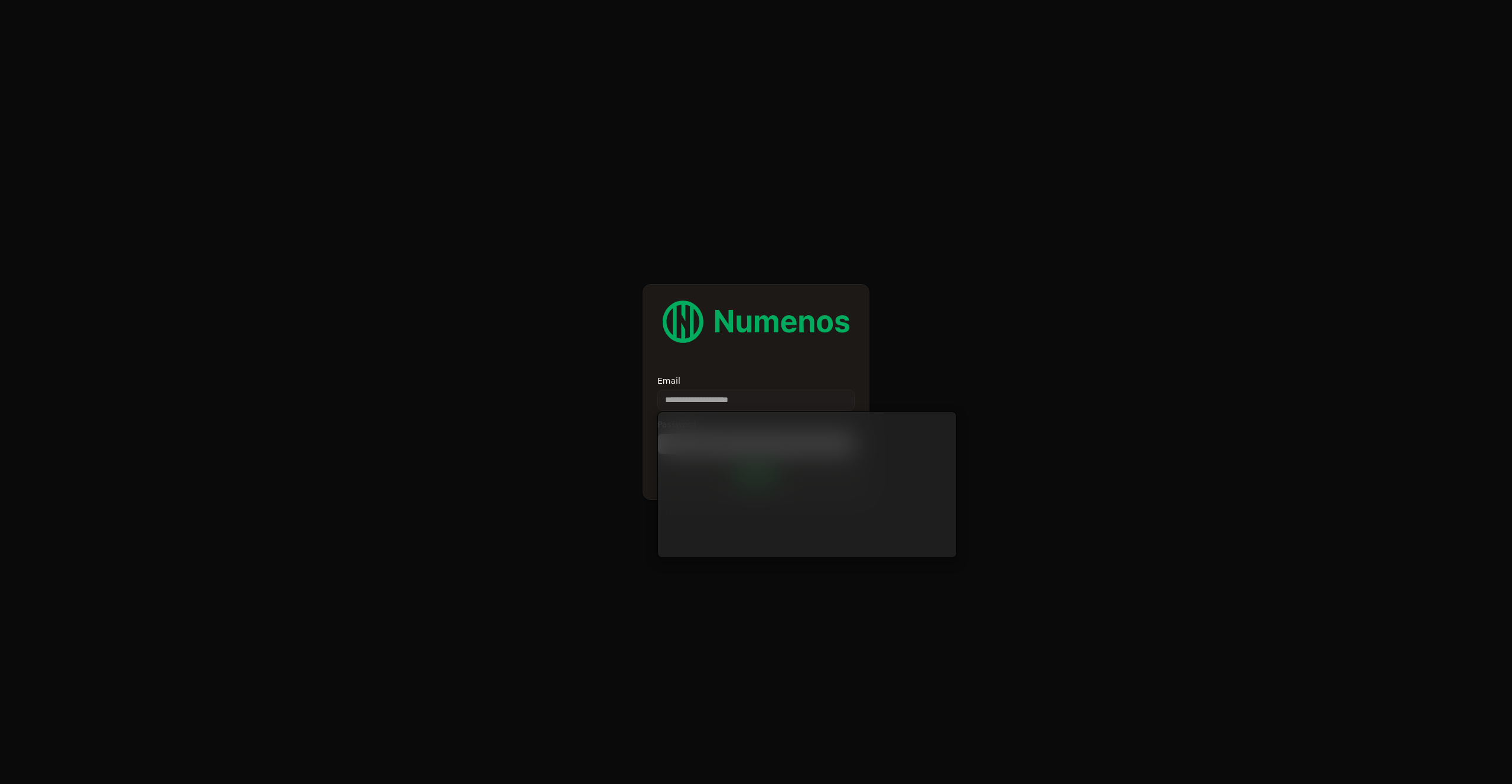
type input "**********"
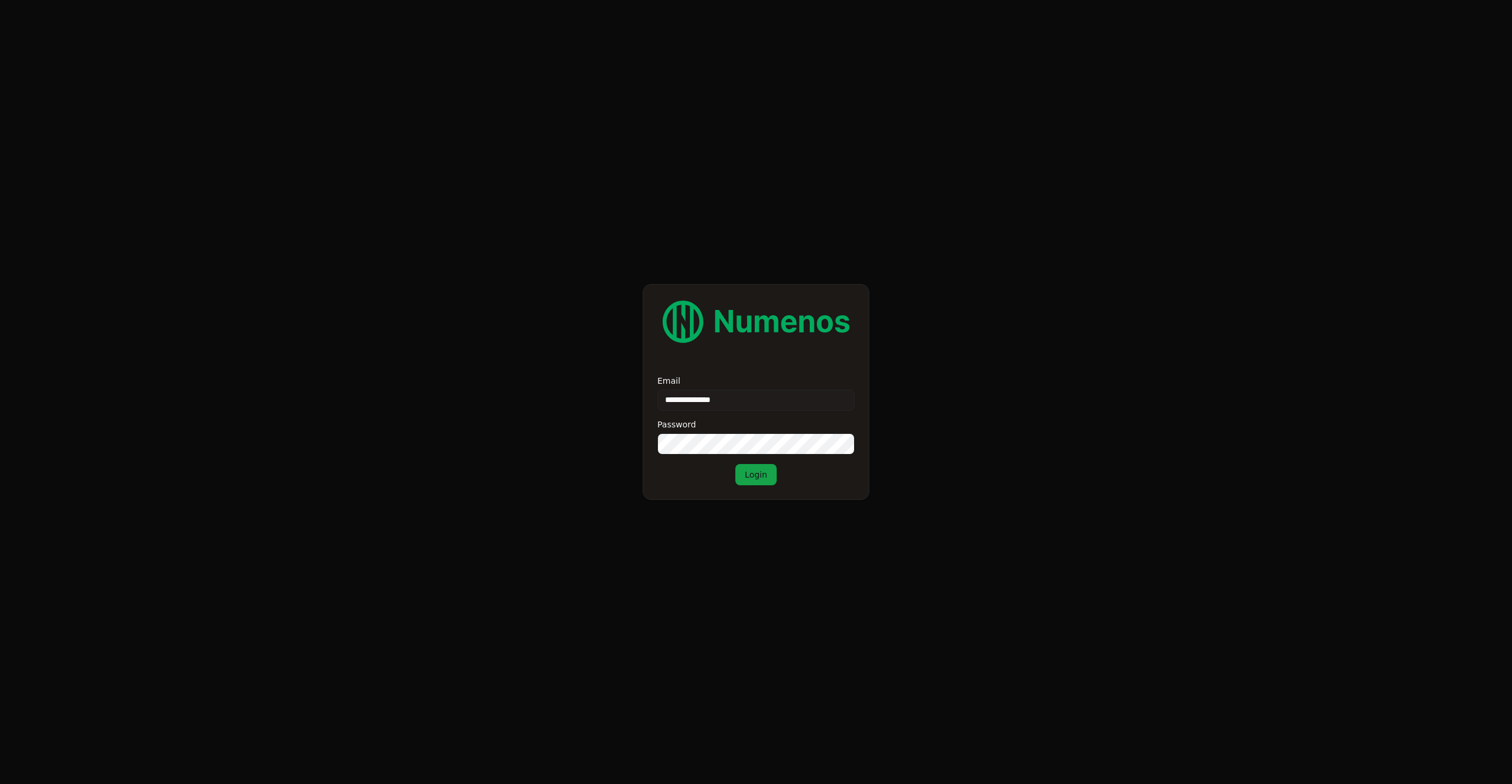
click at [760, 474] on button "Login" at bounding box center [755, 474] width 41 height 22
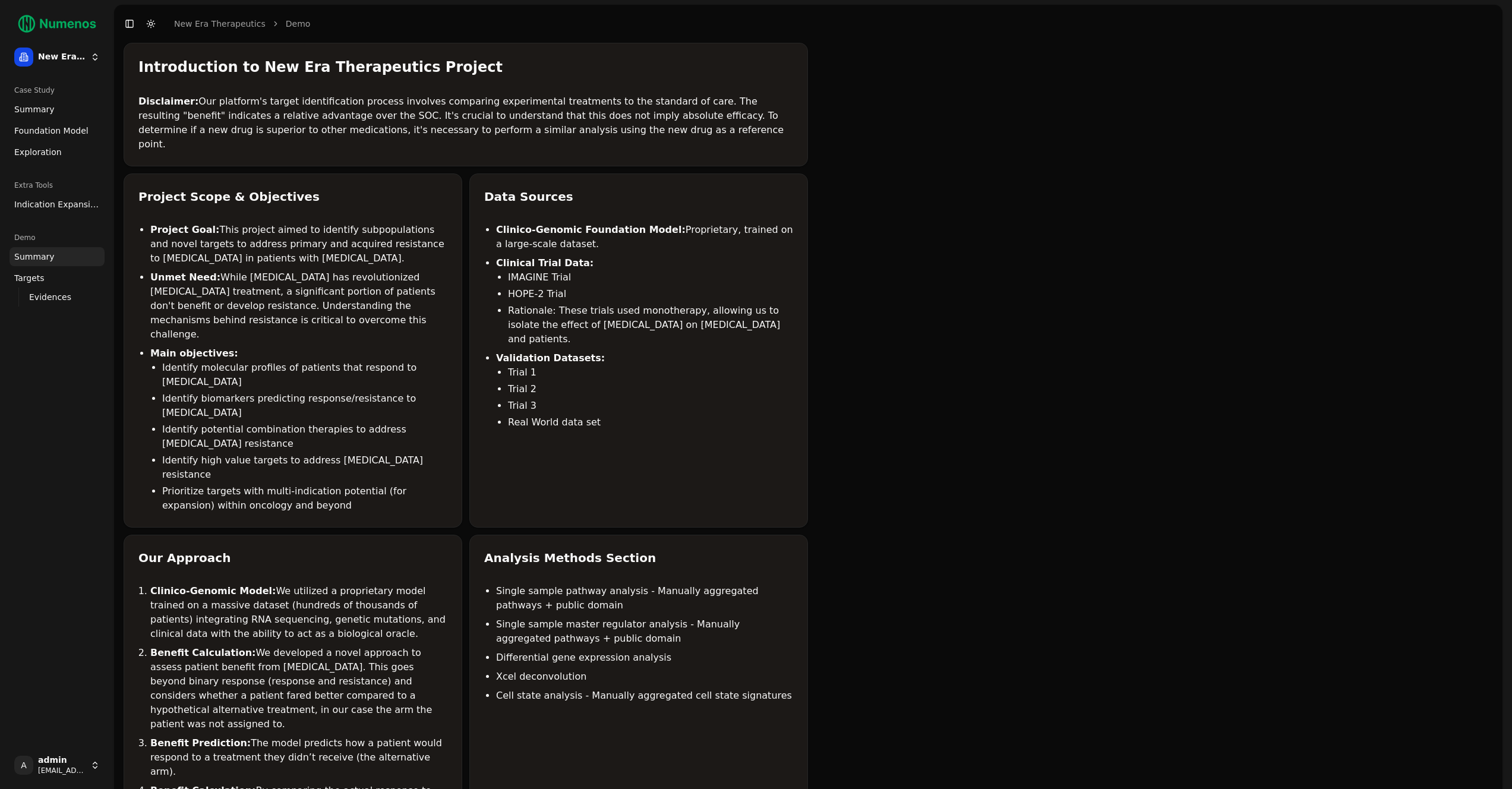
click at [55, 110] on link "Summary" at bounding box center [56, 109] width 95 height 19
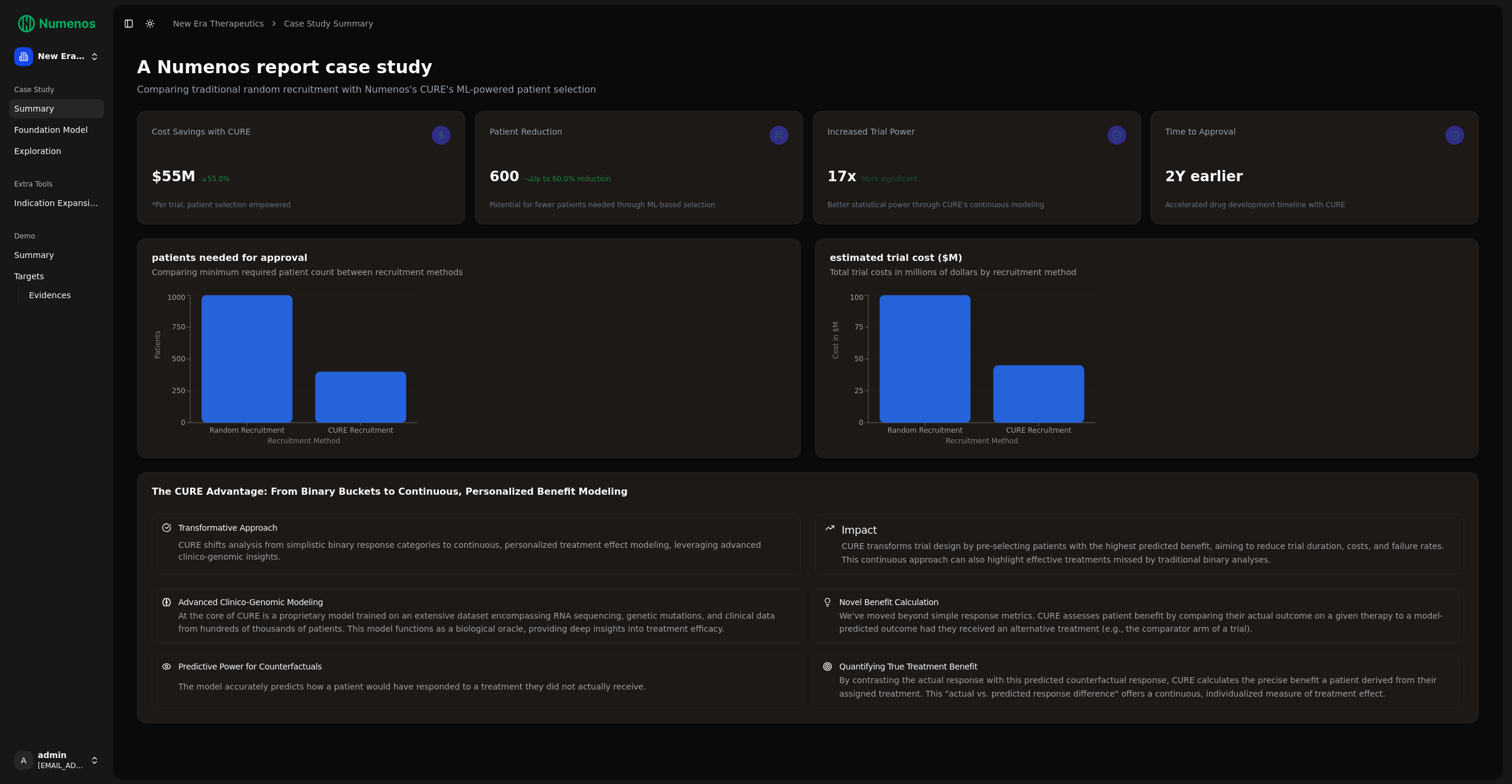
click at [46, 125] on span "Foundation Model" at bounding box center [51, 129] width 74 height 12
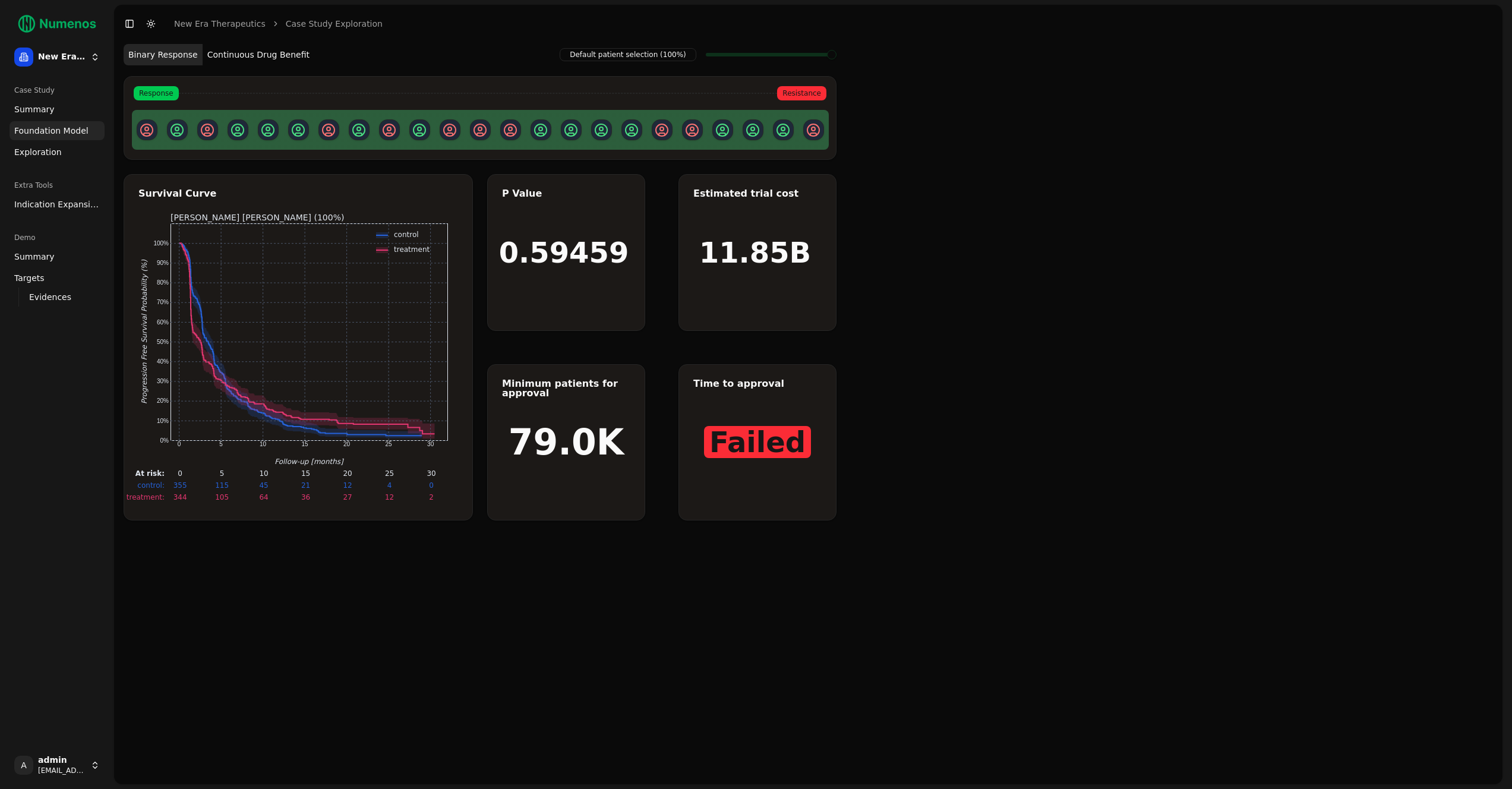
click at [48, 152] on span "Exploration" at bounding box center [38, 152] width 48 height 12
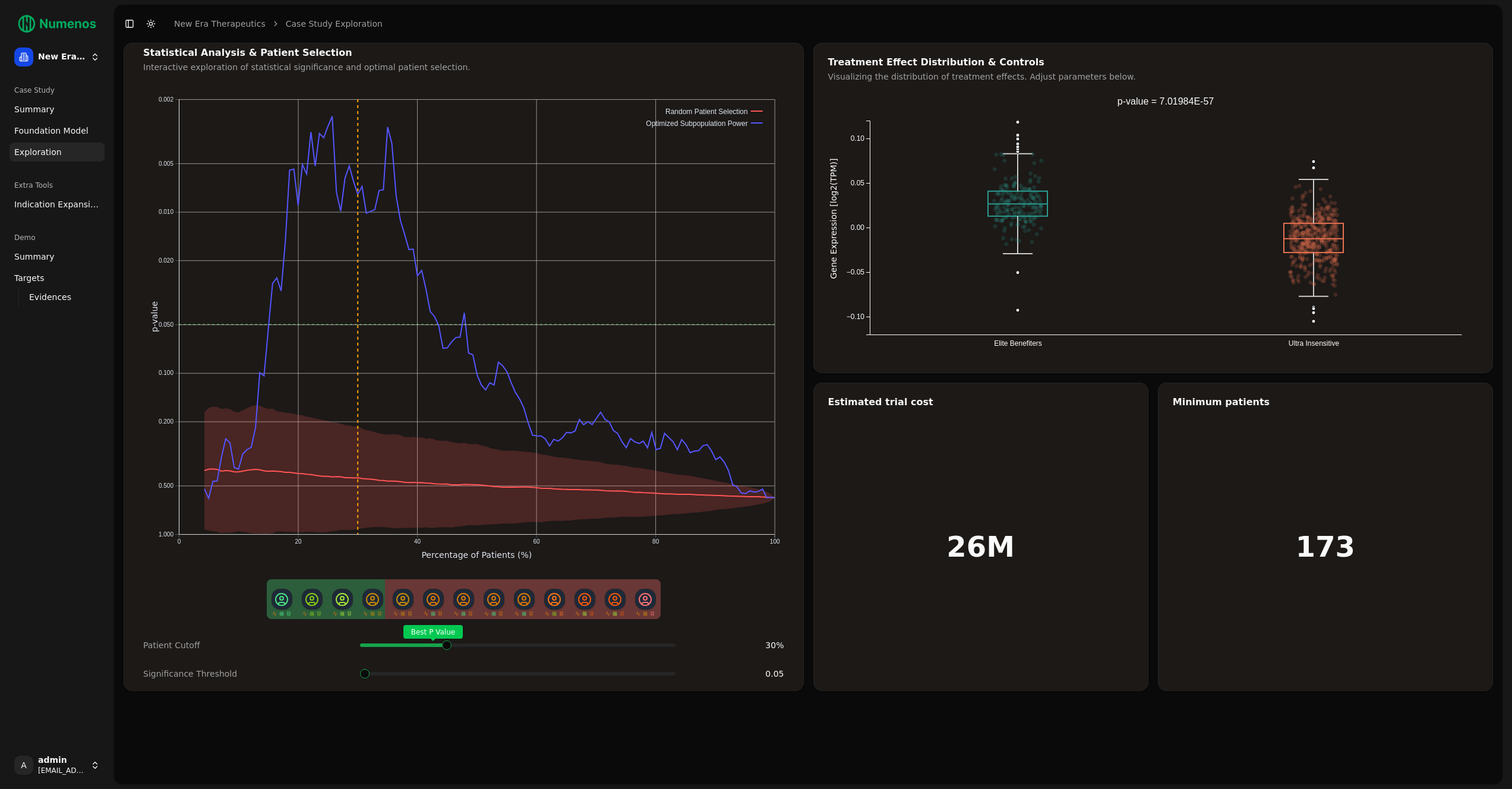
click at [673, 645] on span at bounding box center [675, 645] width 2 height 5
click at [38, 206] on span "Indication Expansion" at bounding box center [57, 204] width 85 height 12
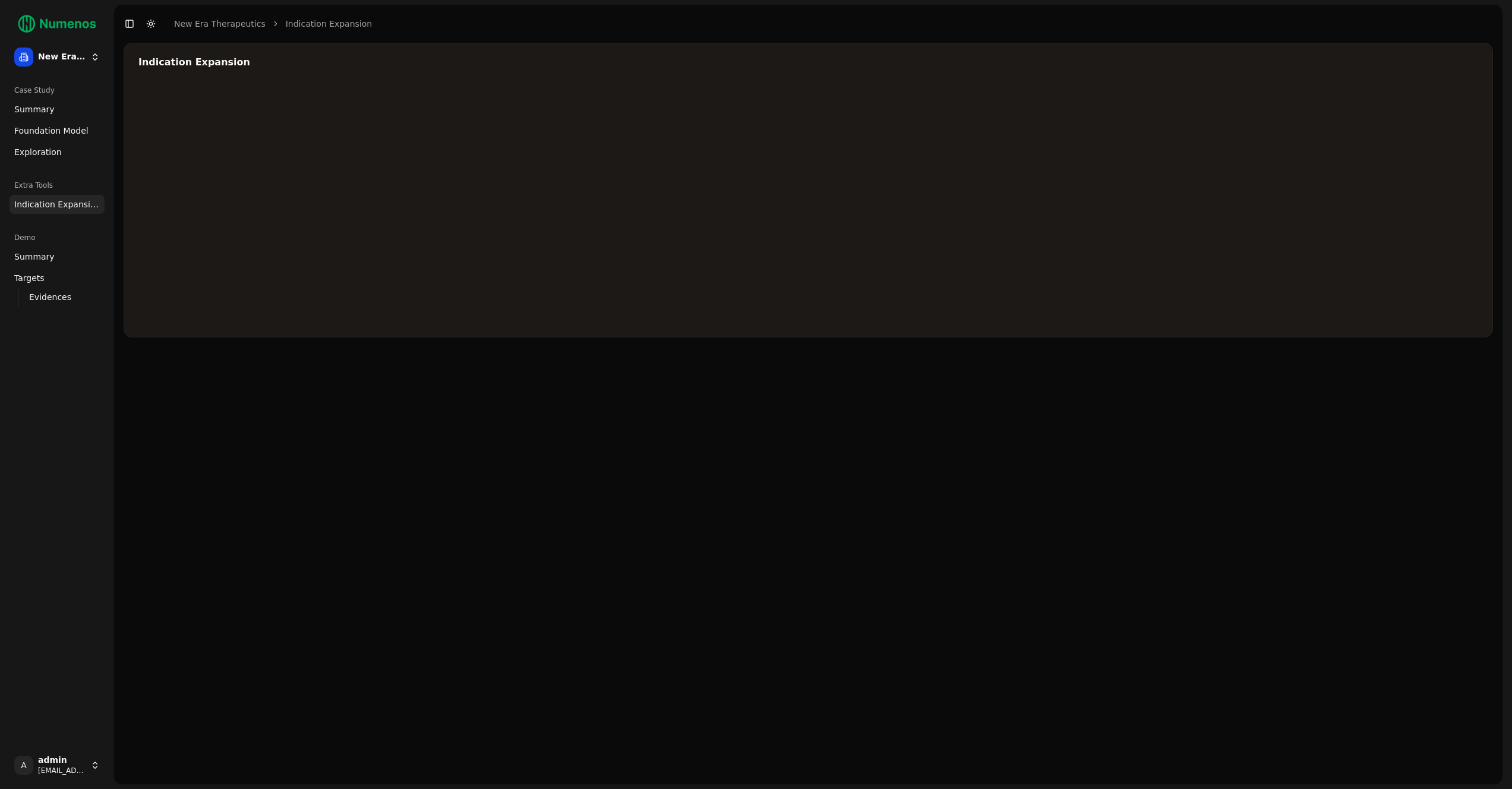
click at [51, 772] on html "New Era Therapeutics Case Study Summary Foundation Model Exploration Extra Tool…" at bounding box center [756, 394] width 1512 height 789
click at [136, 771] on div "Log out" at bounding box center [173, 767] width 127 height 19
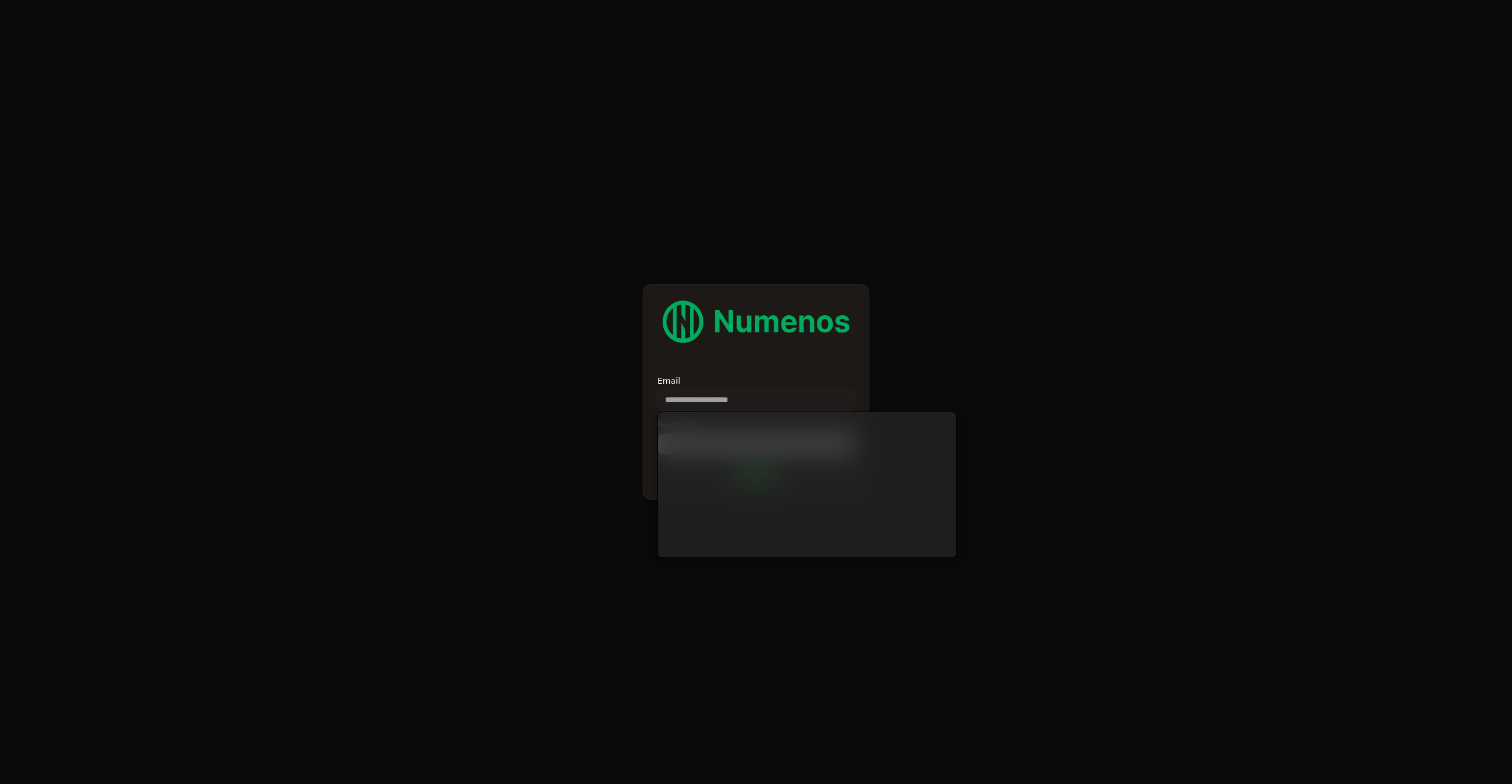
type input "**********"
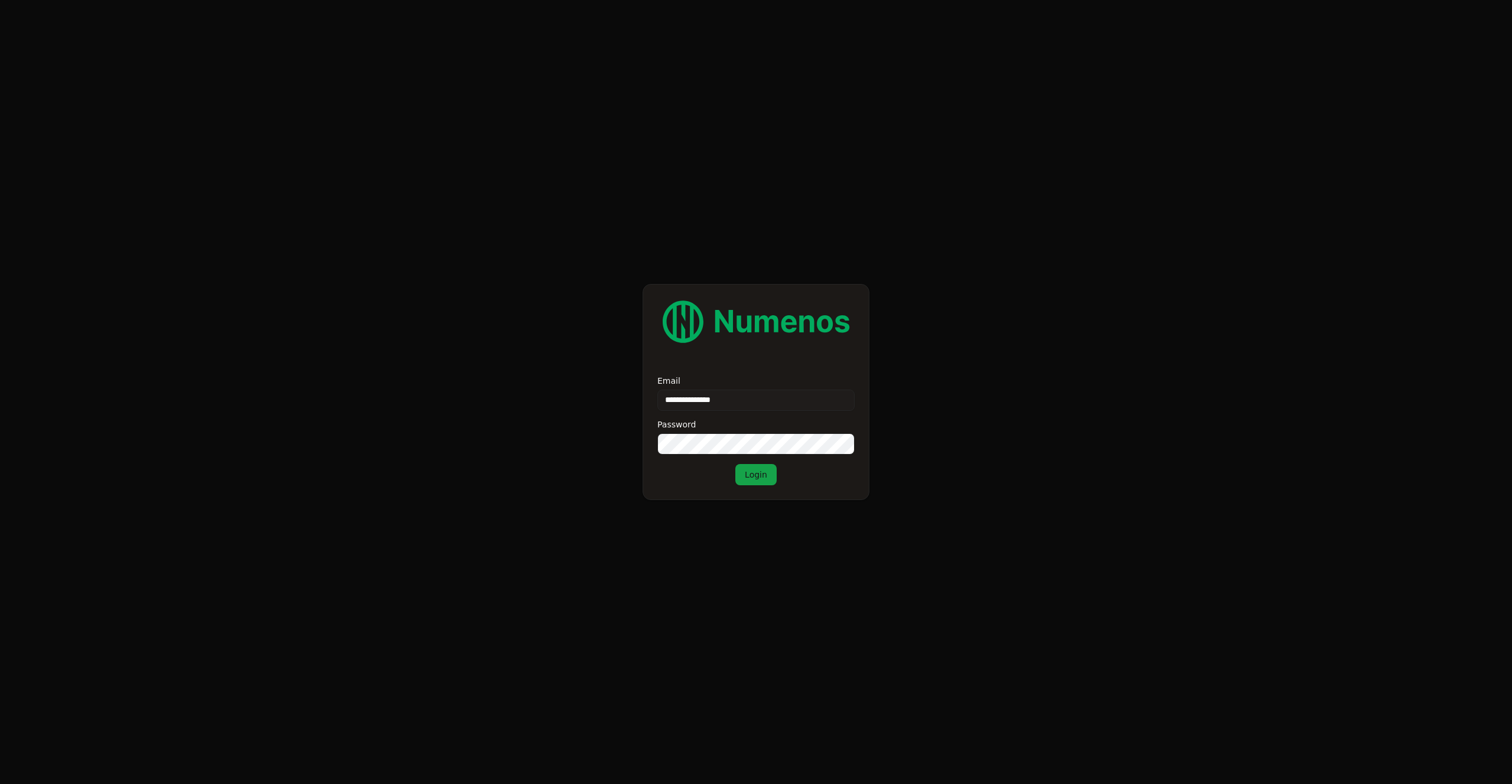
click at [765, 477] on button "Login" at bounding box center [755, 474] width 41 height 22
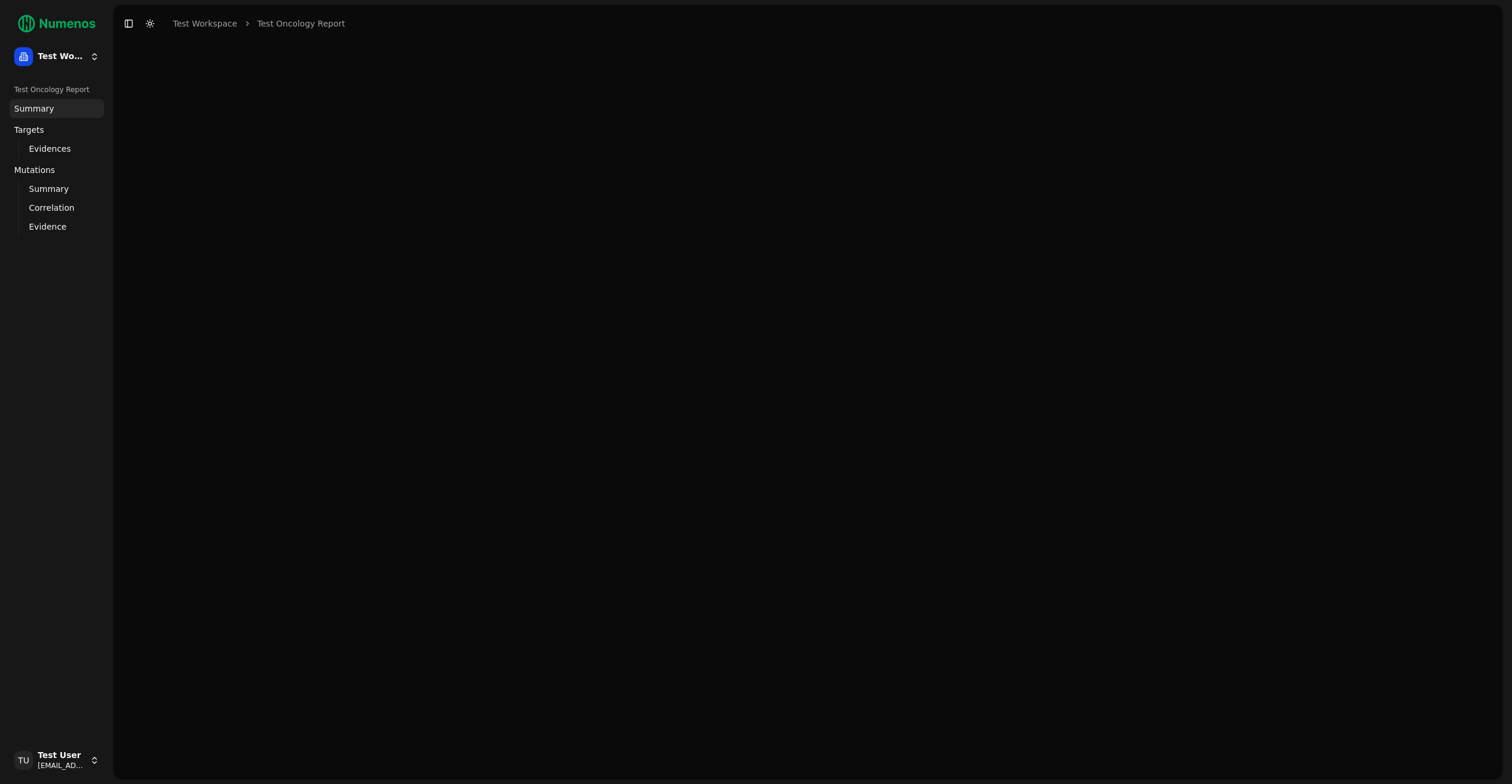
click at [51, 175] on span "Mutations" at bounding box center [34, 170] width 41 height 12
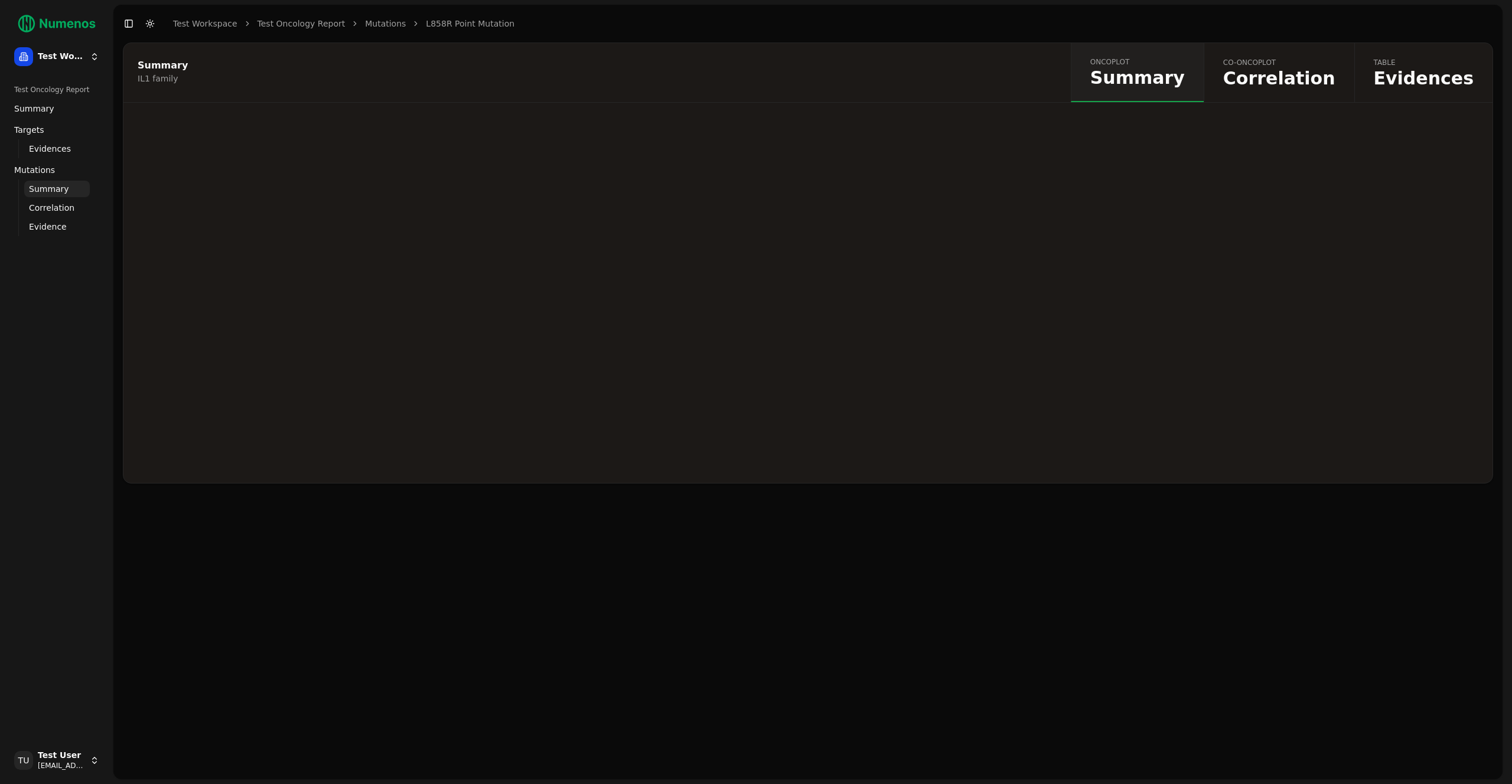
click at [1284, 84] on span "Correlation" at bounding box center [1279, 78] width 112 height 18
click at [1353, 90] on link "co-oncoplot Correlation" at bounding box center [1279, 73] width 151 height 59
click at [1430, 82] on span "Evidences" at bounding box center [1423, 78] width 100 height 18
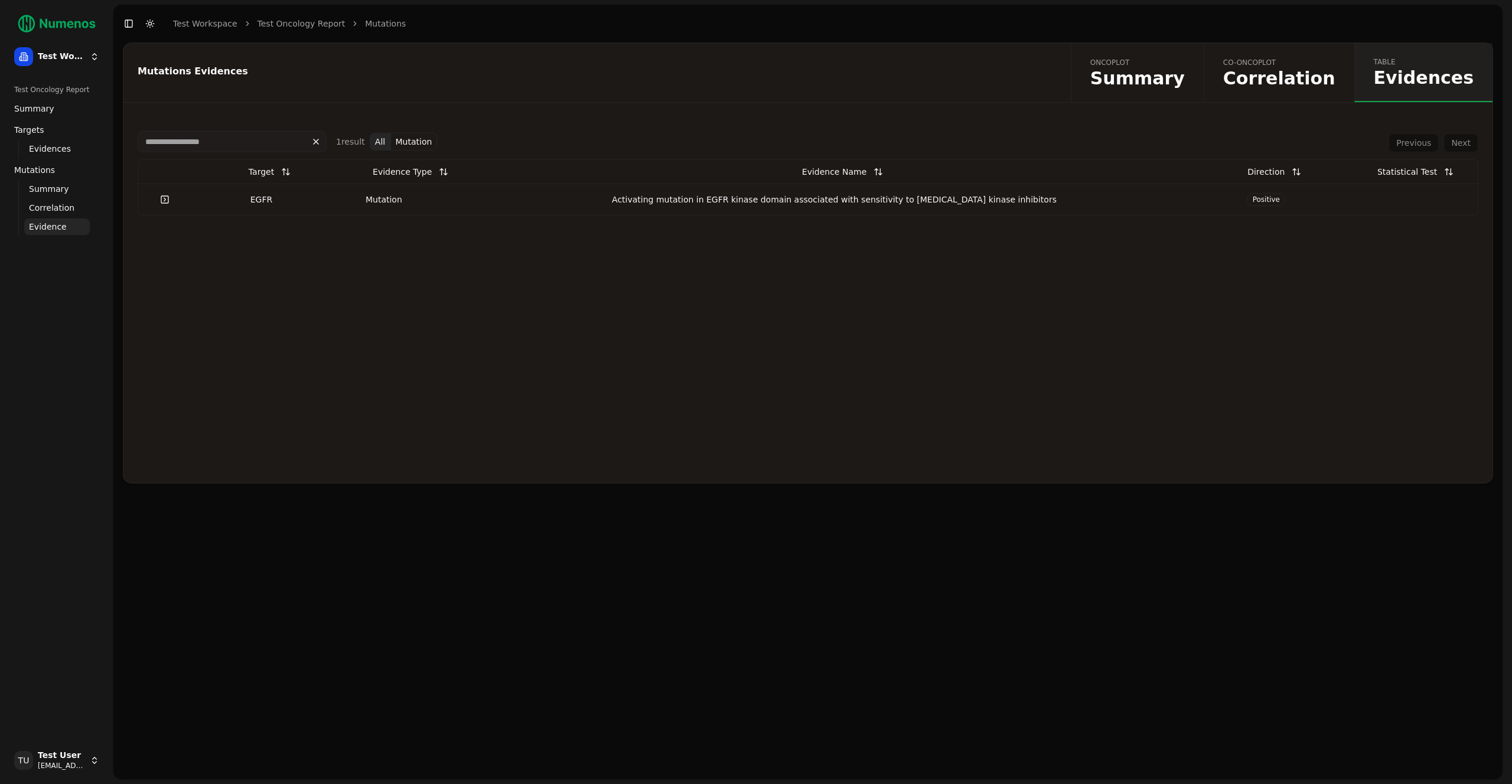
click at [537, 196] on div "Activating mutation in EGFR kinase domain associated with sensitivity to [MEDIC…" at bounding box center [834, 199] width 714 height 12
